Goal: Task Accomplishment & Management: Use online tool/utility

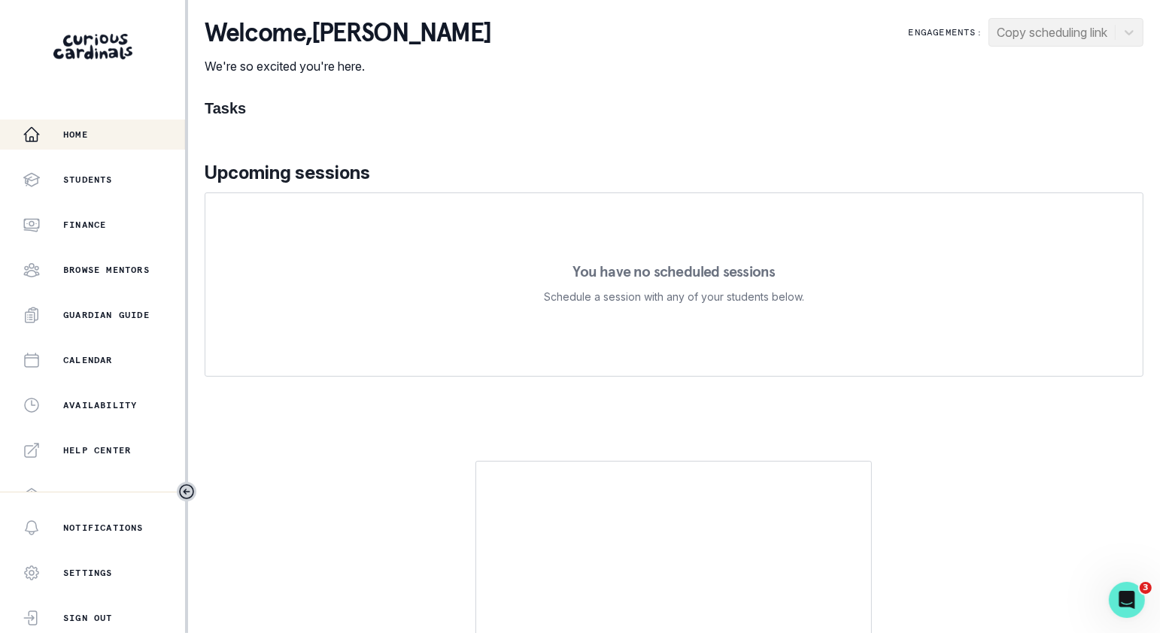
scroll to position [289, 0]
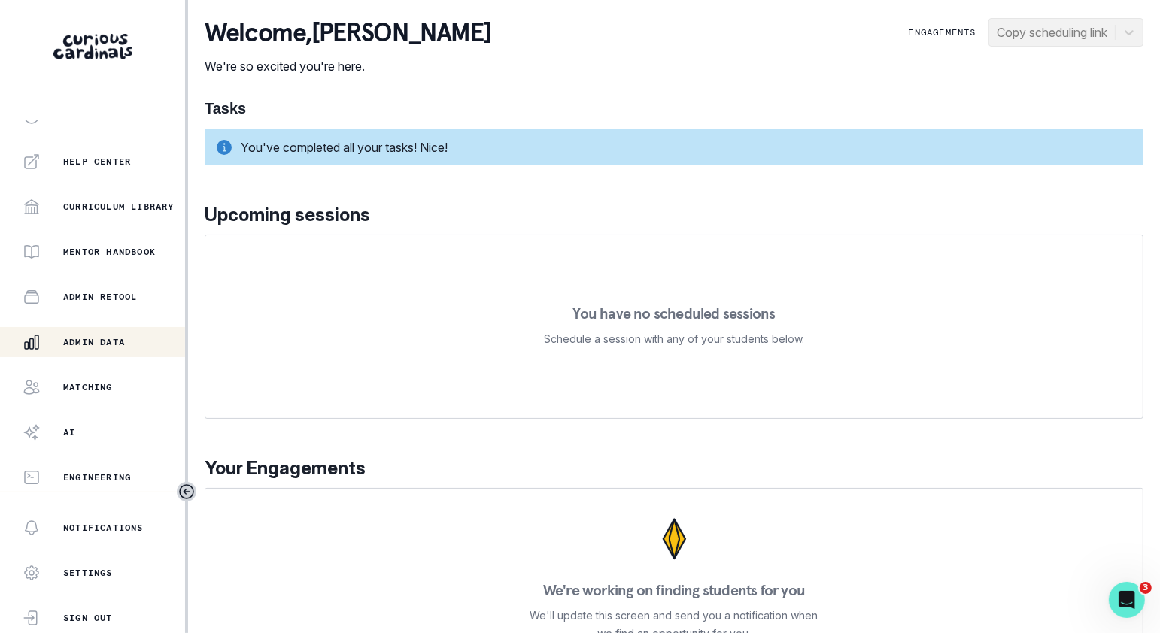
click at [105, 351] on button "Admin Data" at bounding box center [92, 342] width 185 height 30
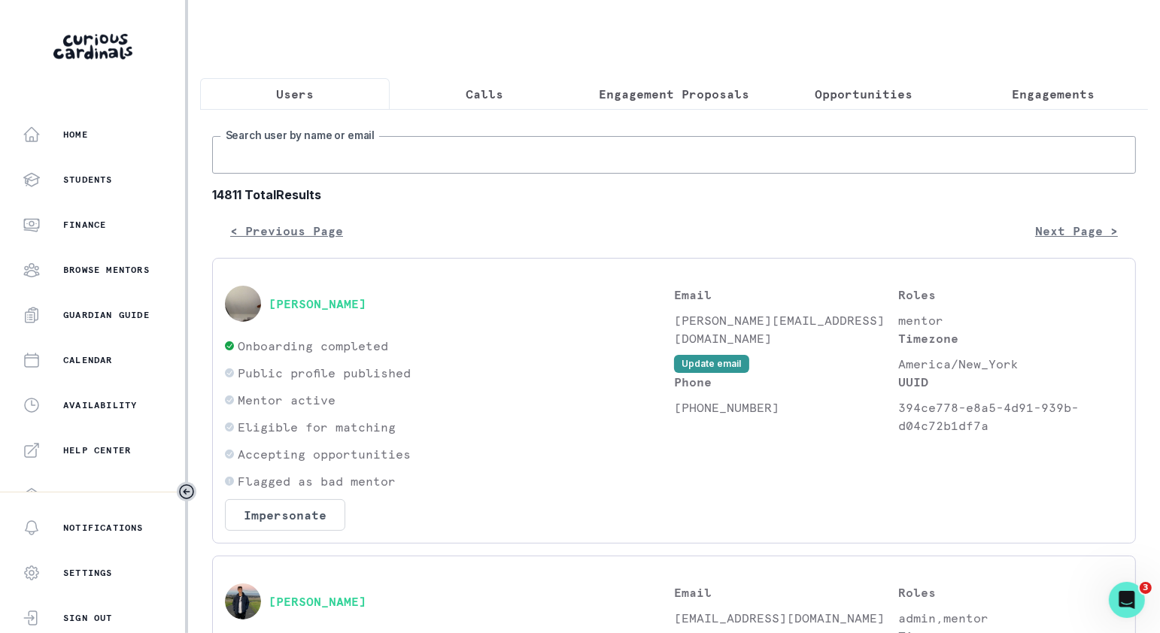
click at [493, 148] on input "Search user by name or email" at bounding box center [674, 155] width 924 height 38
paste input "[PERSON_NAME]"
type input "[PERSON_NAME]"
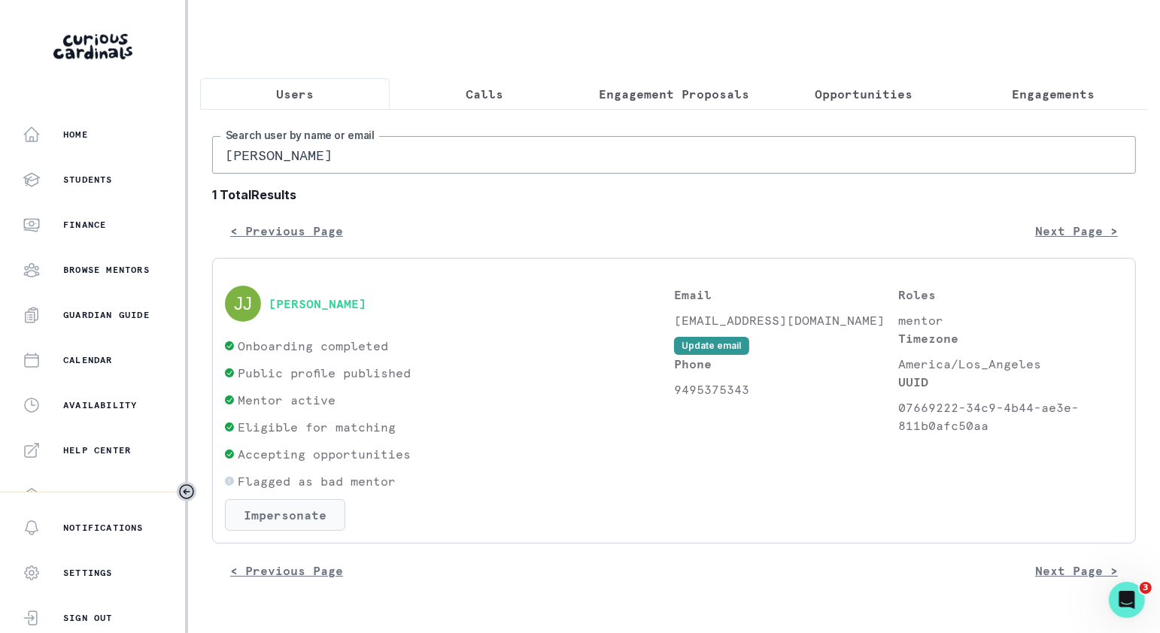
click at [302, 510] on button "Impersonate" at bounding box center [285, 515] width 120 height 32
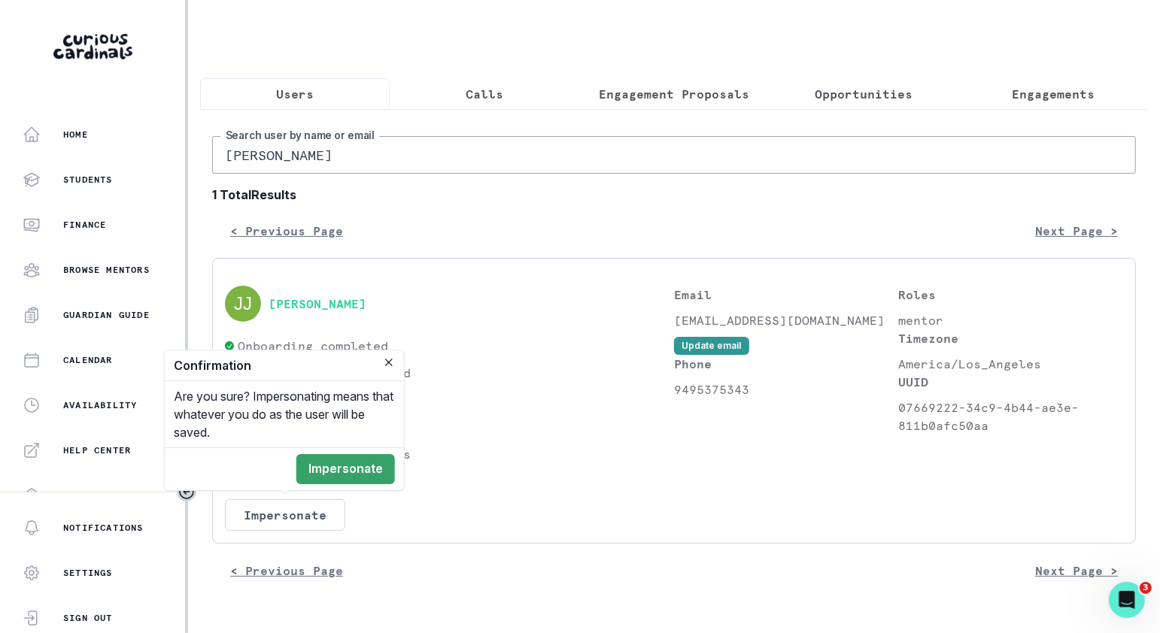
click at [352, 454] on footer "Impersonate" at bounding box center [284, 469] width 239 height 43
click at [352, 468] on button "Impersonate" at bounding box center [345, 469] width 99 height 30
